Goal: Task Accomplishment & Management: Manage account settings

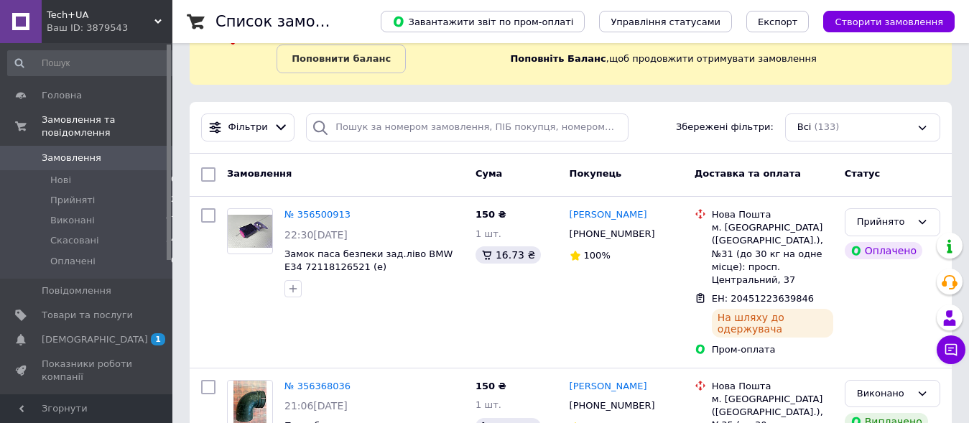
scroll to position [147, 0]
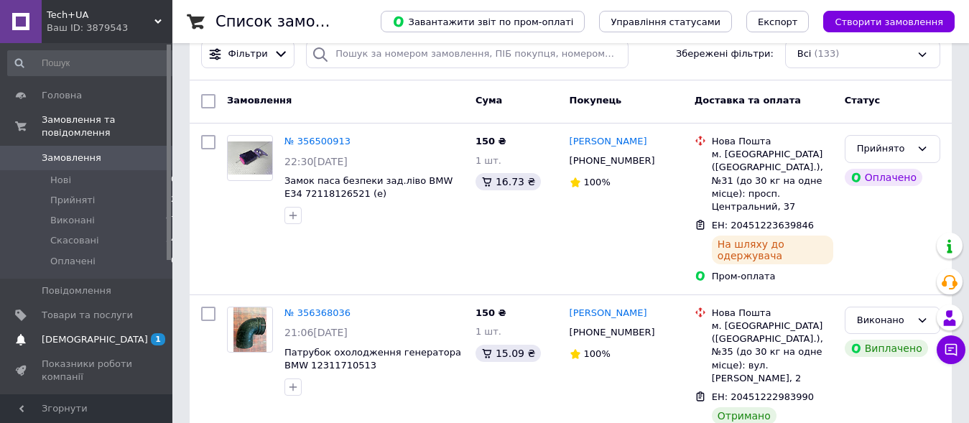
click at [52, 333] on span "[DEMOGRAPHIC_DATA]" at bounding box center [95, 339] width 106 height 13
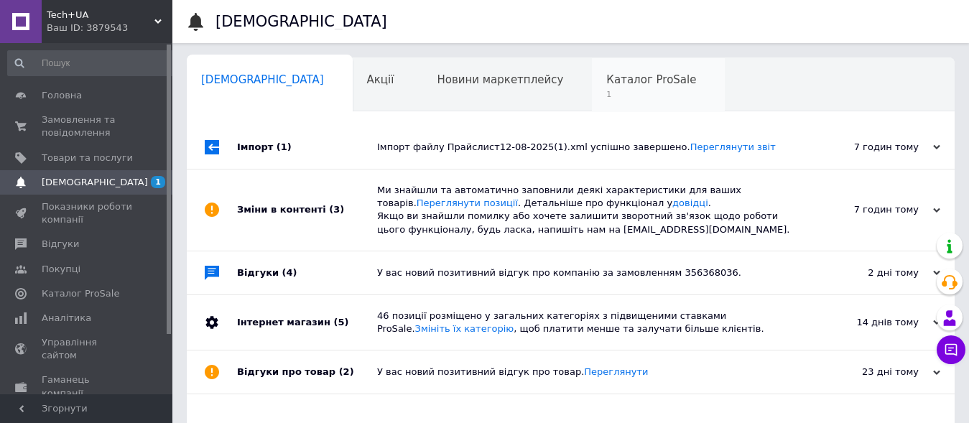
click at [607, 96] on span "1" at bounding box center [652, 94] width 90 height 11
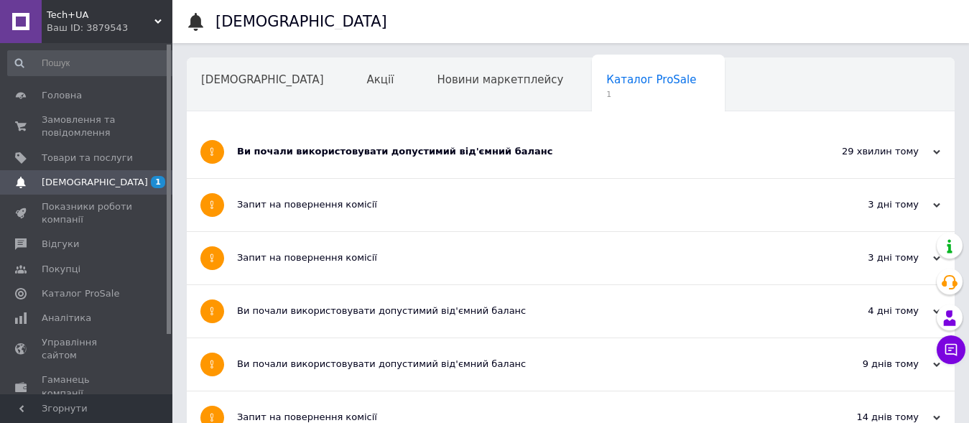
click at [355, 151] on div "Ви почали використовувати допустимий від'ємний баланс" at bounding box center [517, 151] width 560 height 13
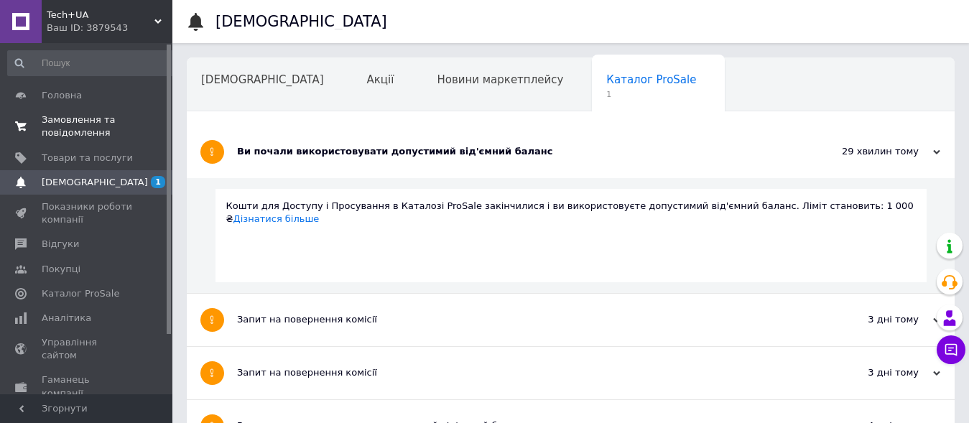
click at [85, 128] on span "Замовлення та повідомлення" at bounding box center [87, 127] width 91 height 26
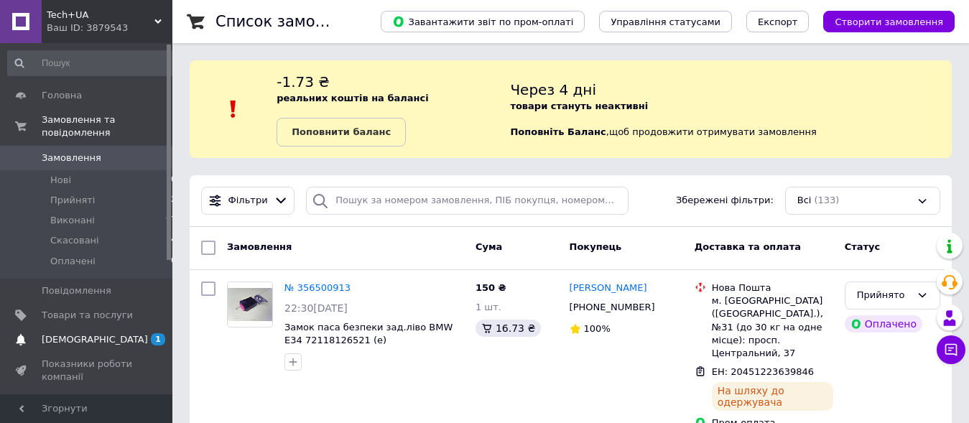
click at [55, 333] on span "[DEMOGRAPHIC_DATA]" at bounding box center [95, 339] width 106 height 13
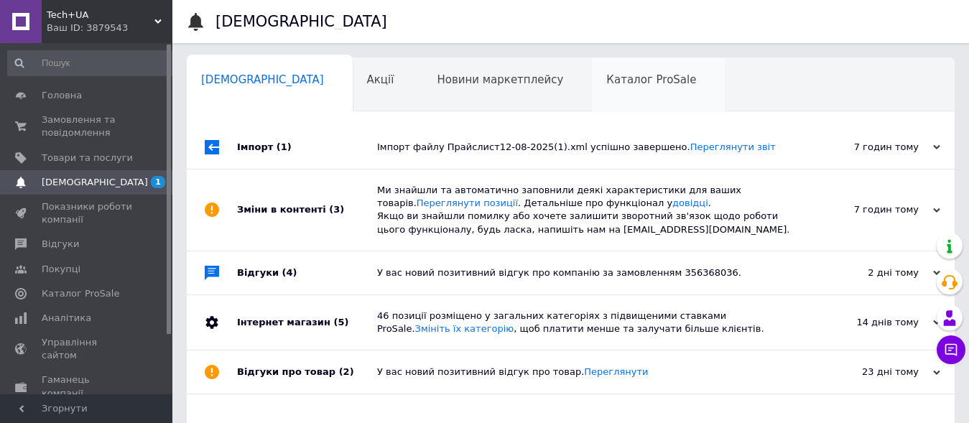
click at [592, 98] on div "Каталог ProSale 0" at bounding box center [658, 85] width 133 height 55
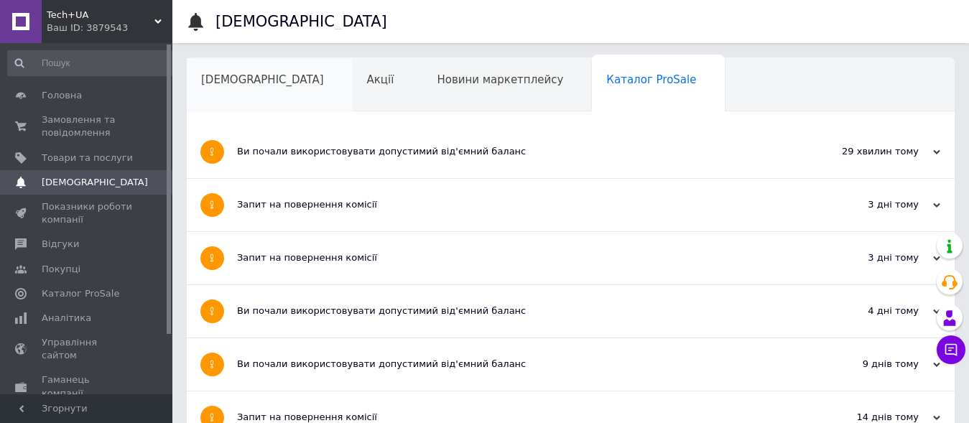
click at [220, 78] on span "[DEMOGRAPHIC_DATA]" at bounding box center [262, 79] width 123 height 13
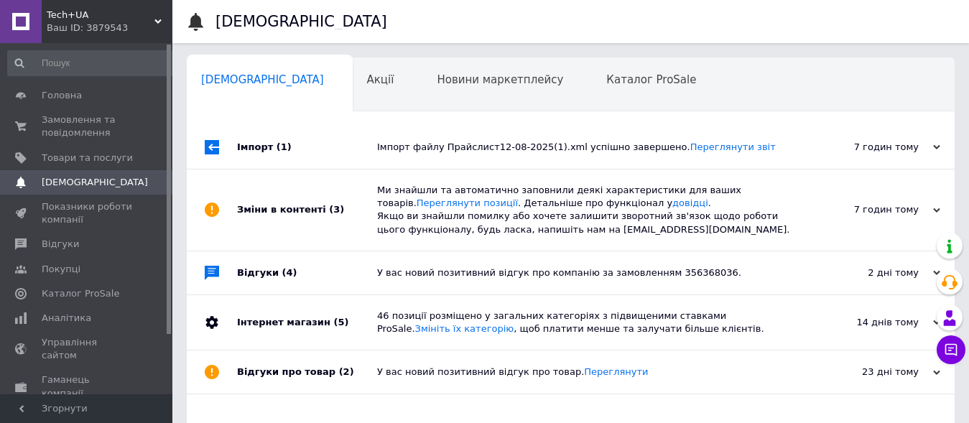
click at [443, 146] on div "Імпорт файлу Прайслист12-08-2025(1).xml успішно завершено. Переглянути звіт" at bounding box center [587, 147] width 420 height 13
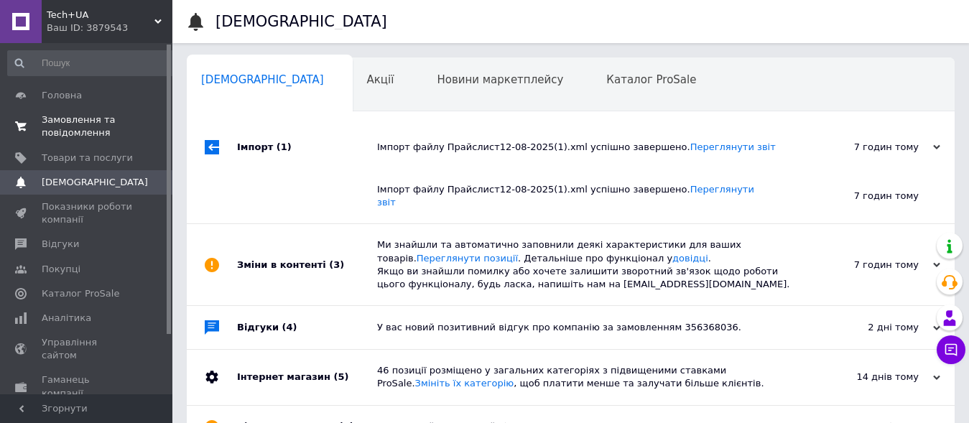
click at [83, 129] on span "Замовлення та повідомлення" at bounding box center [87, 127] width 91 height 26
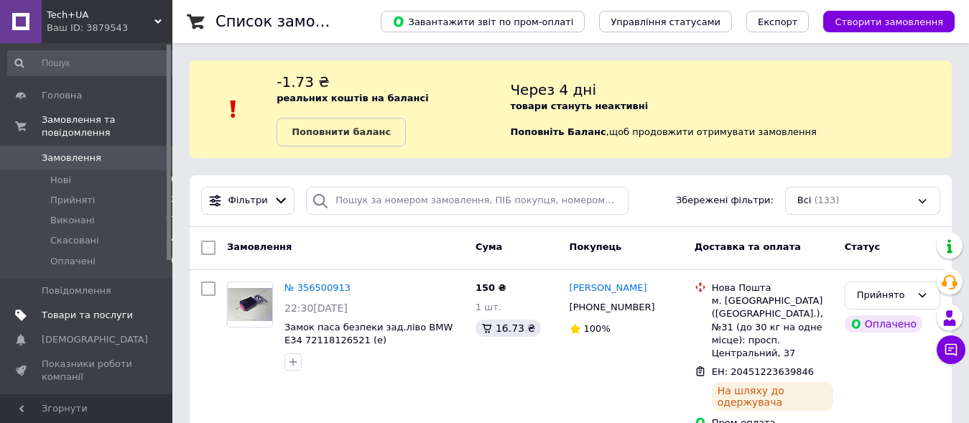
click at [97, 309] on span "Товари та послуги" at bounding box center [87, 315] width 91 height 13
